Goal: Use online tool/utility: Utilize a website feature to perform a specific function

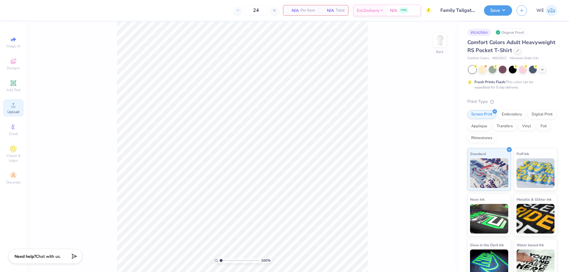
click at [10, 105] on icon at bounding box center [13, 105] width 7 height 7
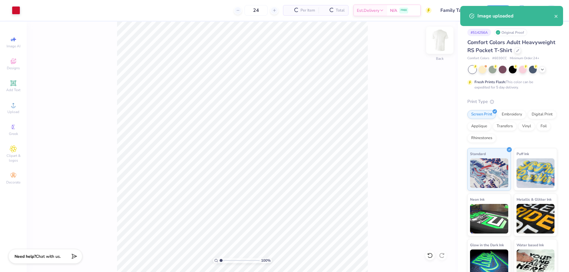
click at [442, 41] on img at bounding box center [440, 40] width 24 height 24
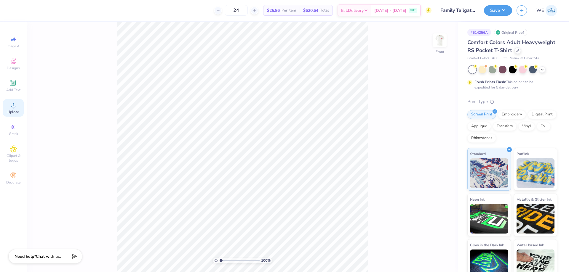
click at [13, 108] on circle at bounding box center [13, 106] width 3 height 3
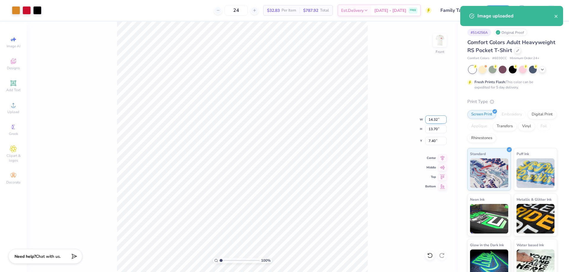
click at [431, 119] on input "14.32" at bounding box center [435, 120] width 21 height 8
type input "12.00"
type input "11.48"
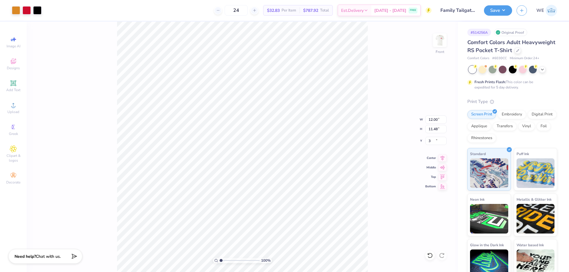
type input "3.00"
click at [368, 69] on div "100 % Front" at bounding box center [242, 147] width 431 height 251
click at [489, 14] on button "Save" at bounding box center [498, 9] width 28 height 10
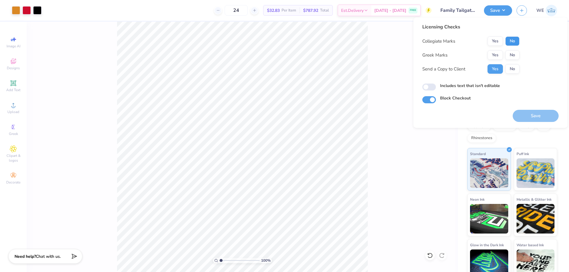
click at [513, 41] on button "No" at bounding box center [512, 40] width 14 height 9
click at [500, 52] on button "Yes" at bounding box center [494, 54] width 15 height 9
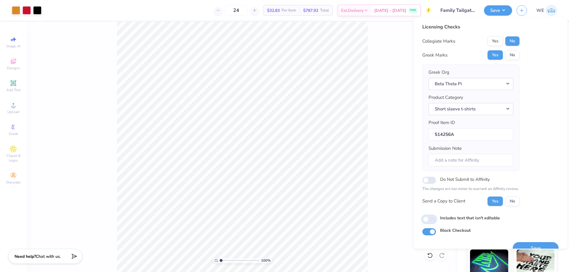
click at [426, 219] on input "Includes text that isn't editable" at bounding box center [429, 219] width 14 height 7
checkbox input "true"
click at [427, 233] on input "Block Checkout" at bounding box center [429, 231] width 14 height 7
checkbox input "false"
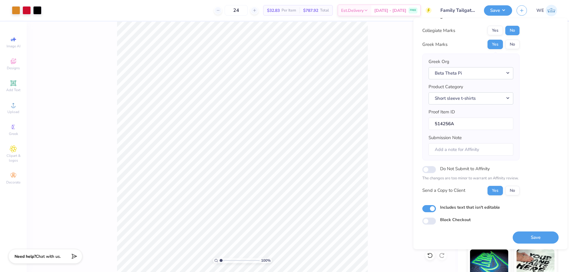
click at [543, 164] on div "Licensing Checks Collegiate Marks Yes No Greek Marks Yes No Greek Org Beta Thet…" at bounding box center [490, 119] width 136 height 212
click at [518, 237] on button "Save" at bounding box center [536, 238] width 46 height 12
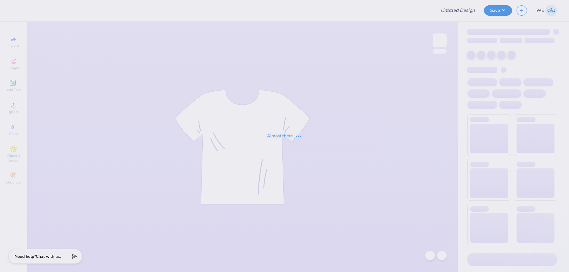
type input "SK Mockneck"
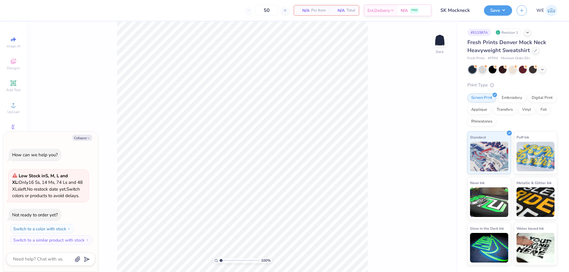
type textarea "x"
